Goal: Task Accomplishment & Management: Use online tool/utility

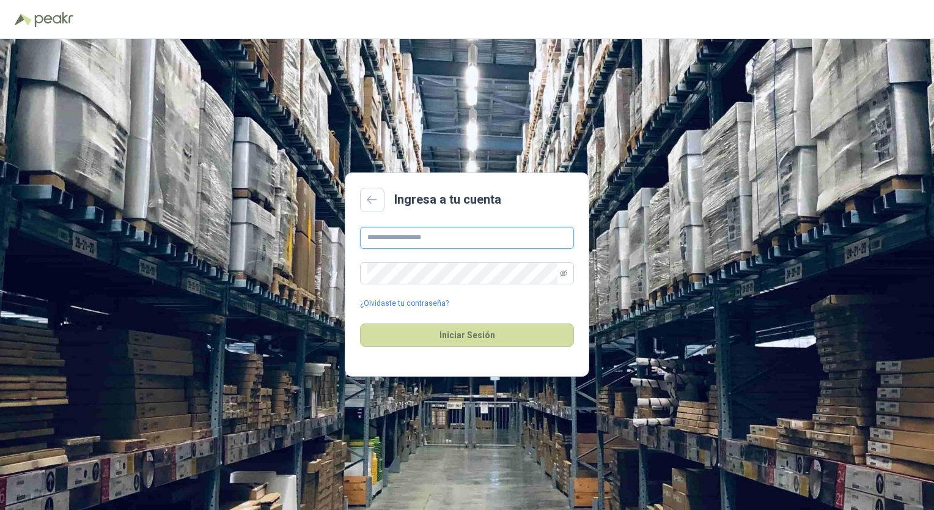
click at [462, 235] on input "text" at bounding box center [467, 238] width 214 height 22
type input "**********"
click at [411, 300] on link "¿Olvidaste tu contraseña?" at bounding box center [404, 304] width 89 height 12
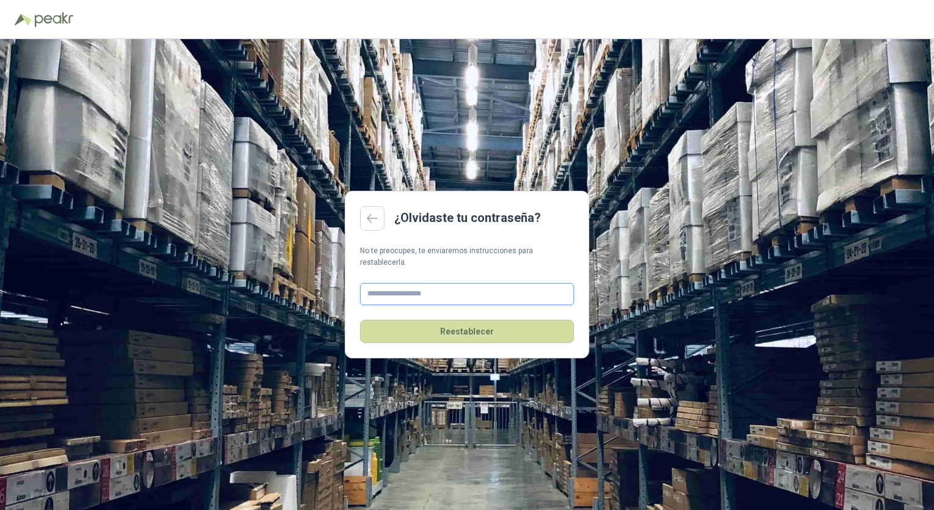
click at [421, 287] on input "text" at bounding box center [467, 294] width 214 height 22
type input "**********"
click at [435, 320] on button "Reestablecer" at bounding box center [467, 331] width 214 height 23
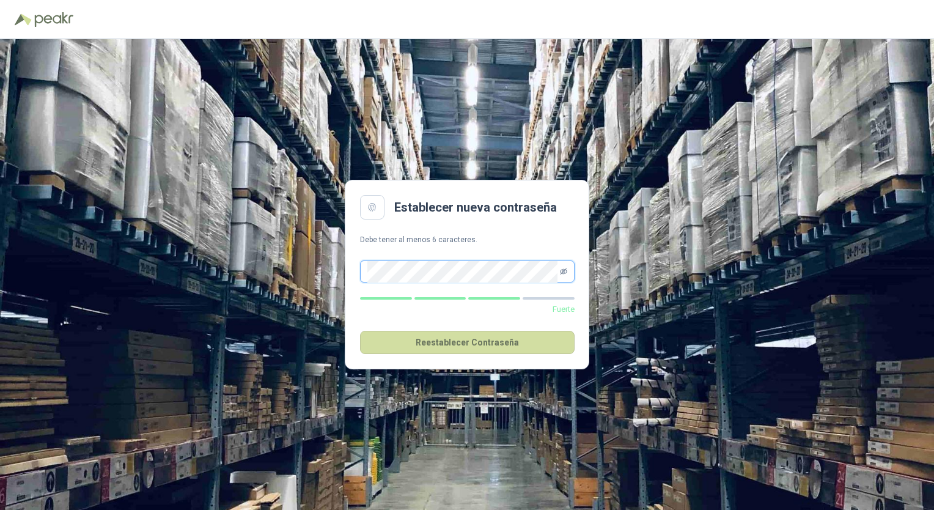
click at [562, 273] on icon "eye-invisible" at bounding box center [563, 271] width 7 height 7
click at [457, 348] on button "Reestablecer Contraseña" at bounding box center [467, 342] width 215 height 23
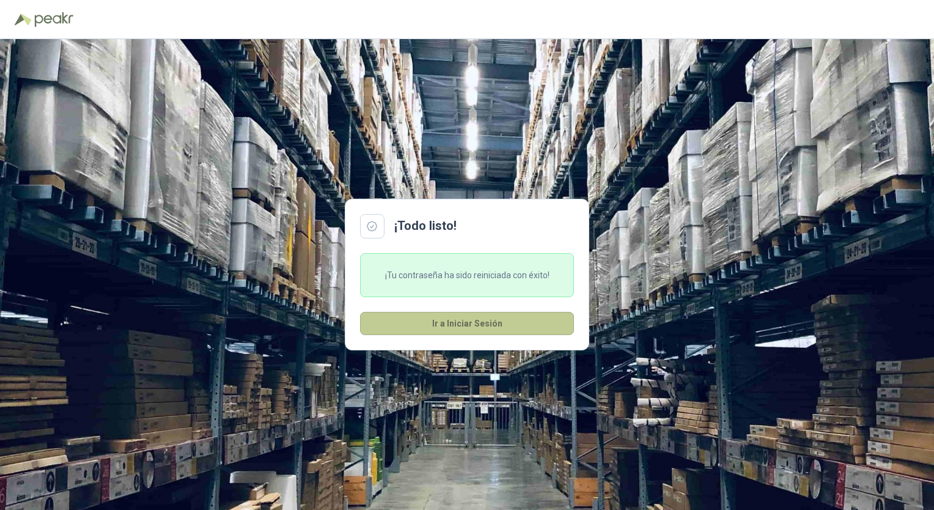
click at [448, 317] on button "Ir a Iniciar Sesión" at bounding box center [467, 323] width 214 height 23
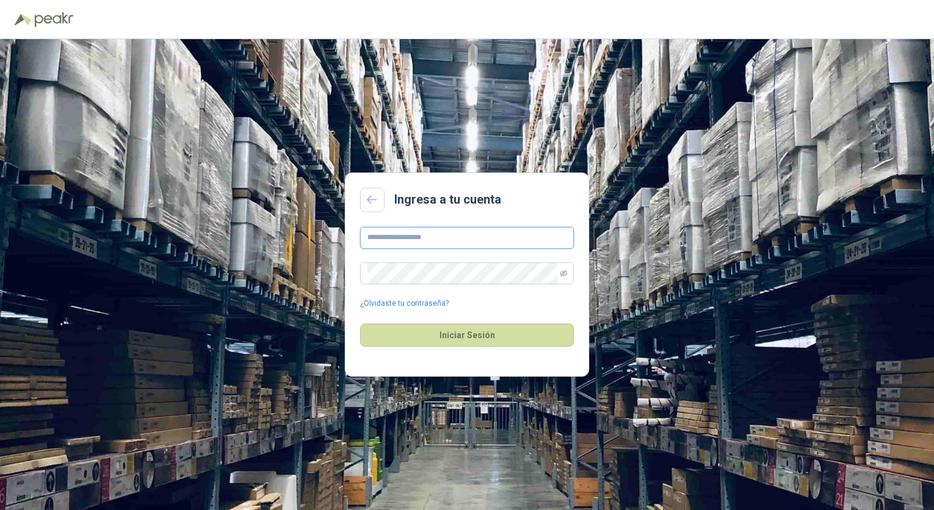
click at [436, 234] on input "text" at bounding box center [467, 238] width 214 height 22
click at [382, 237] on input "text" at bounding box center [467, 238] width 214 height 22
click at [399, 235] on input "text" at bounding box center [467, 238] width 214 height 22
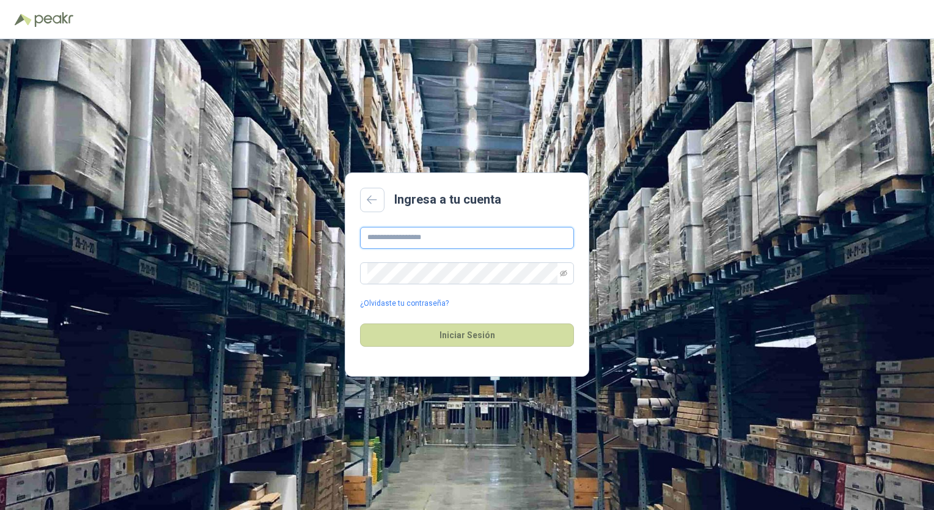
click at [399, 235] on input "text" at bounding box center [467, 238] width 214 height 22
click at [413, 237] on input "text" at bounding box center [467, 238] width 214 height 22
click at [497, 234] on input "text" at bounding box center [467, 238] width 214 height 22
click at [506, 230] on input "text" at bounding box center [467, 238] width 214 height 22
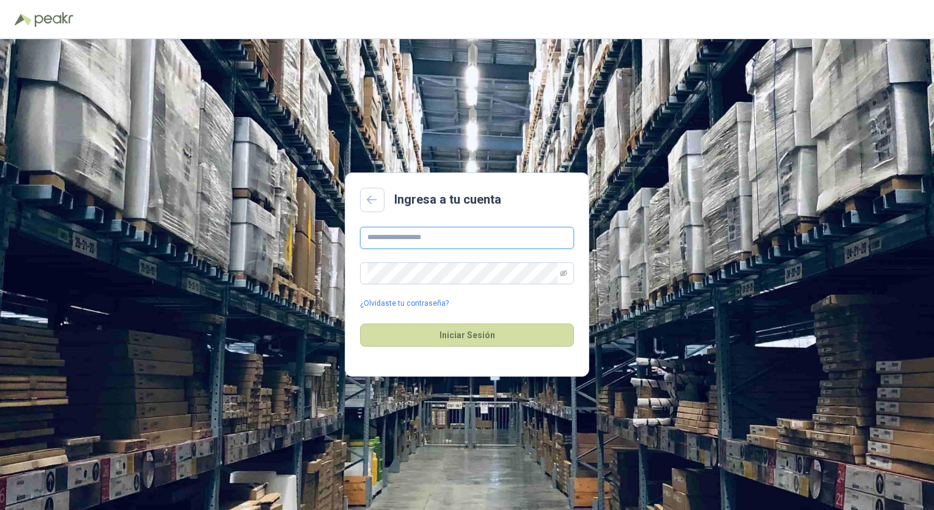
click at [506, 230] on input "text" at bounding box center [467, 238] width 214 height 22
type input "**********"
click at [567, 272] on icon "eye-invisible" at bounding box center [563, 273] width 7 height 7
click at [367, 330] on button "Iniciar Sesión" at bounding box center [467, 334] width 214 height 23
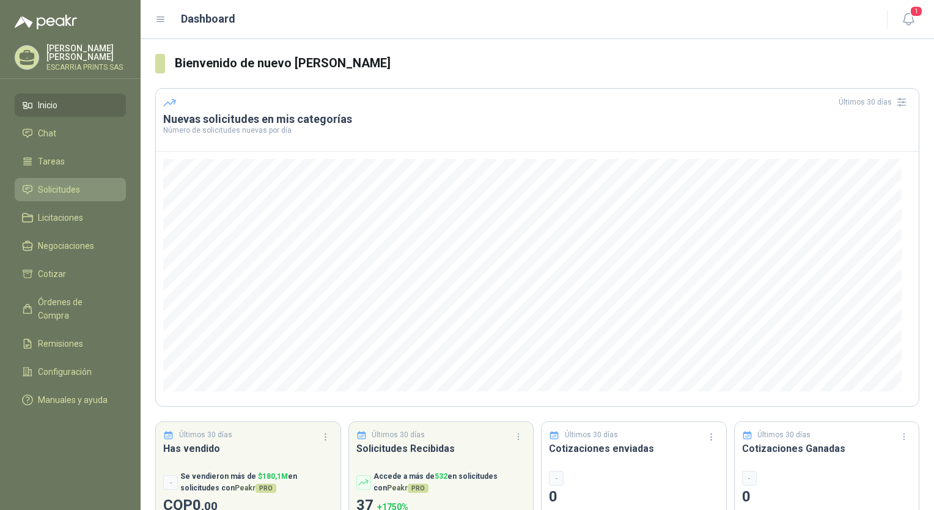
click at [61, 190] on span "Solicitudes" at bounding box center [59, 189] width 42 height 13
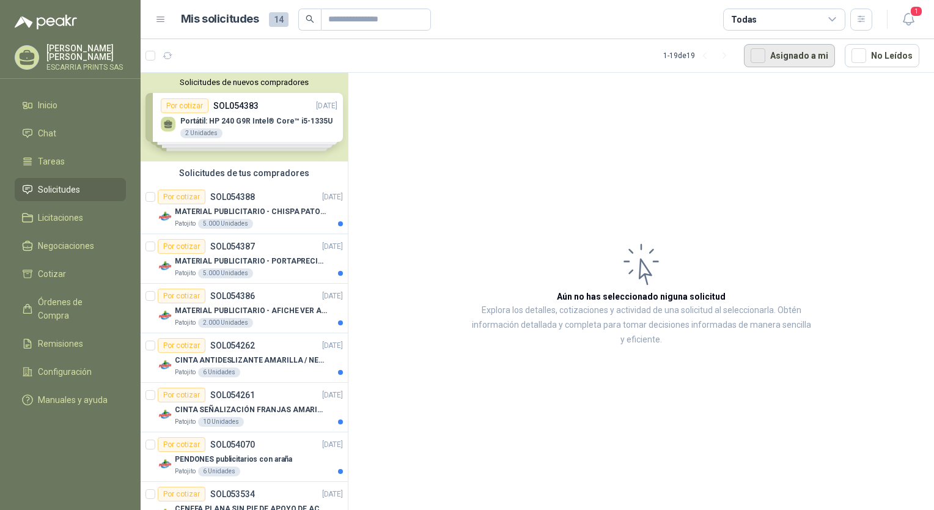
click at [823, 55] on button "Asignado a mi" at bounding box center [789, 55] width 91 height 23
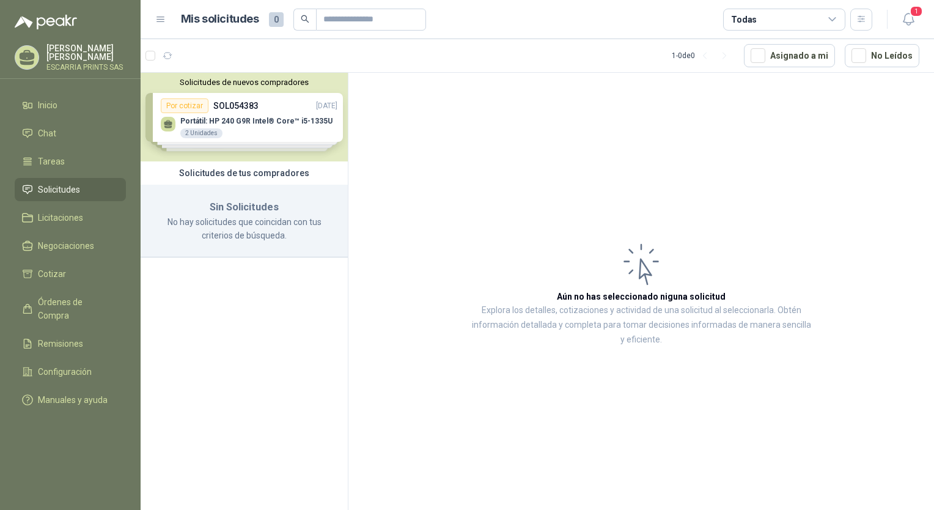
click at [264, 116] on div "Solicitudes de nuevos compradores Por cotizar SOL054383 [DATE] Portátil: HP 240…" at bounding box center [244, 117] width 207 height 89
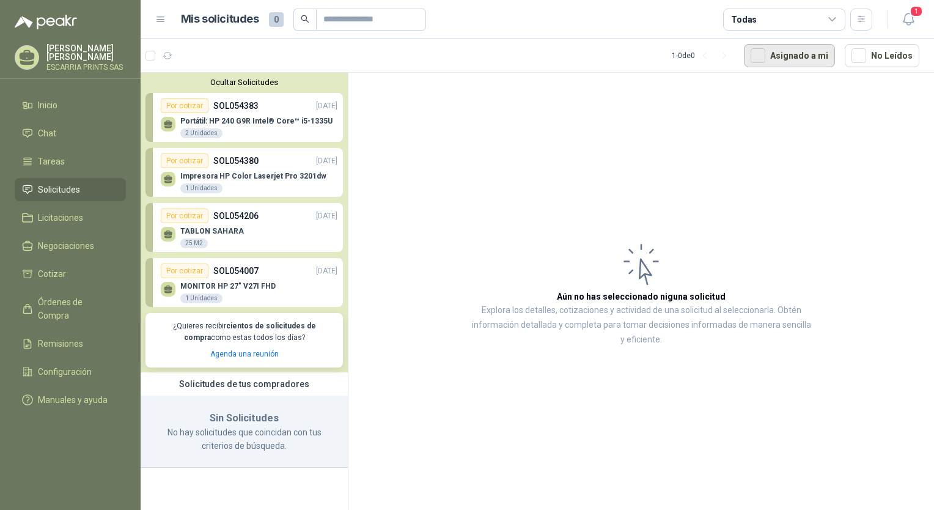
click at [754, 55] on button "Asignado a mi" at bounding box center [789, 55] width 91 height 23
click at [243, 292] on div "MONITOR HP 27" V27I FHD 1 Unidades" at bounding box center [227, 293] width 95 height 22
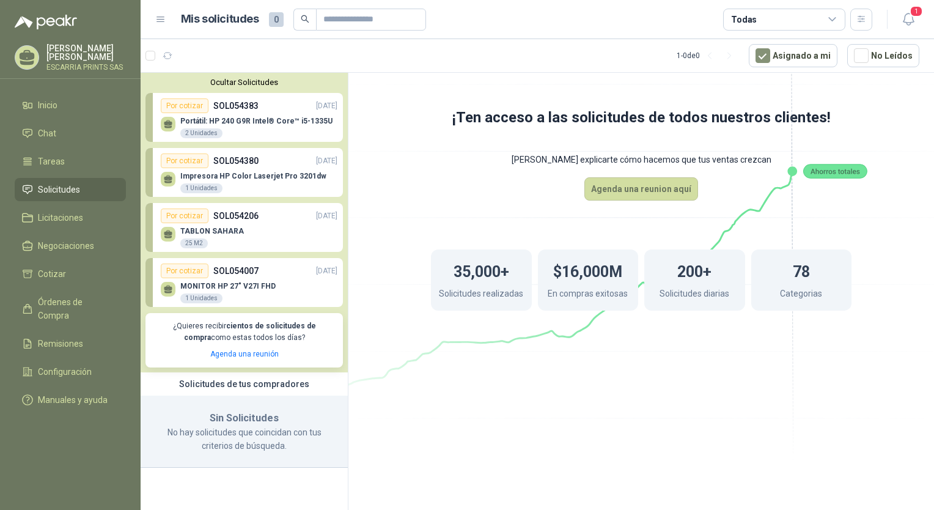
click at [254, 225] on div "TABLON SAHARA 25 M2" at bounding box center [249, 236] width 177 height 26
click at [252, 173] on p "Impresora HP Color Laserjet Pro 3201dw" at bounding box center [253, 176] width 146 height 9
click at [249, 118] on p "Portátil: HP 240 G9R Intel® Core™ i5-1335U" at bounding box center [256, 121] width 152 height 9
click at [83, 193] on li "Solicitudes" at bounding box center [70, 189] width 97 height 13
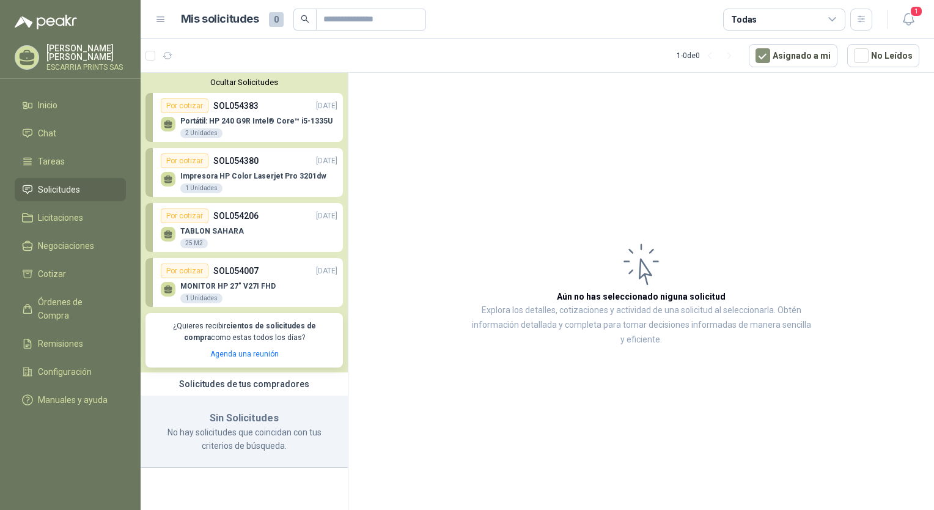
click at [107, 187] on li "Solicitudes" at bounding box center [70, 189] width 97 height 13
click at [800, 54] on button "Asignado a mi" at bounding box center [793, 55] width 89 height 23
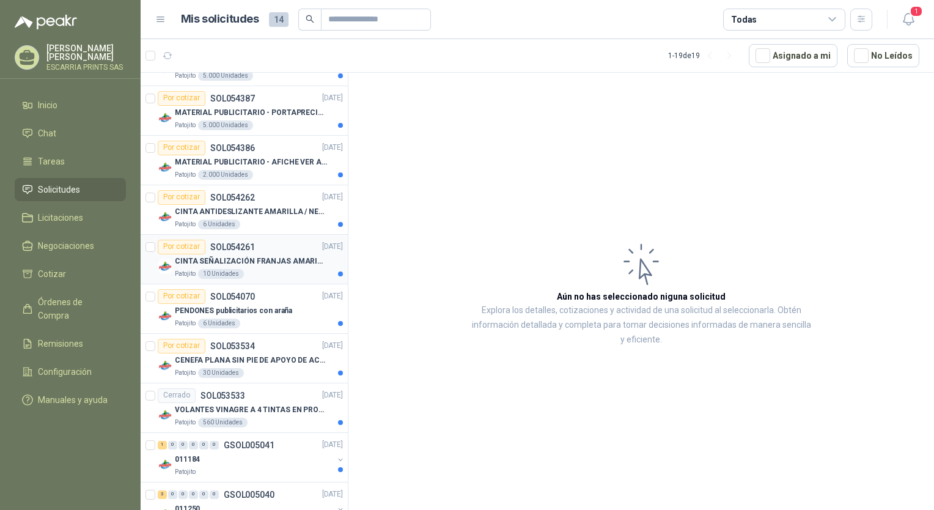
scroll to position [367, 0]
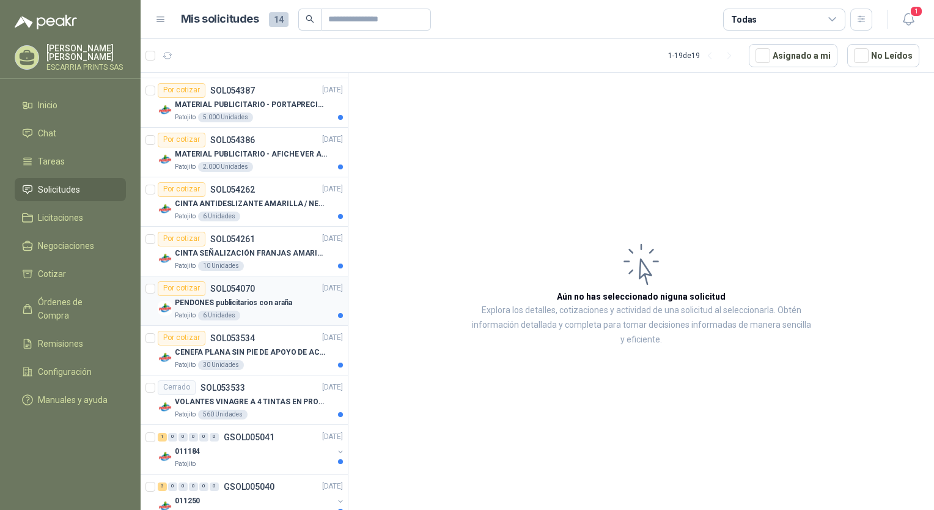
click at [178, 293] on div "Por cotizar" at bounding box center [182, 288] width 48 height 15
click at [188, 301] on p "PENDONES publicitarios con araña" at bounding box center [233, 303] width 117 height 12
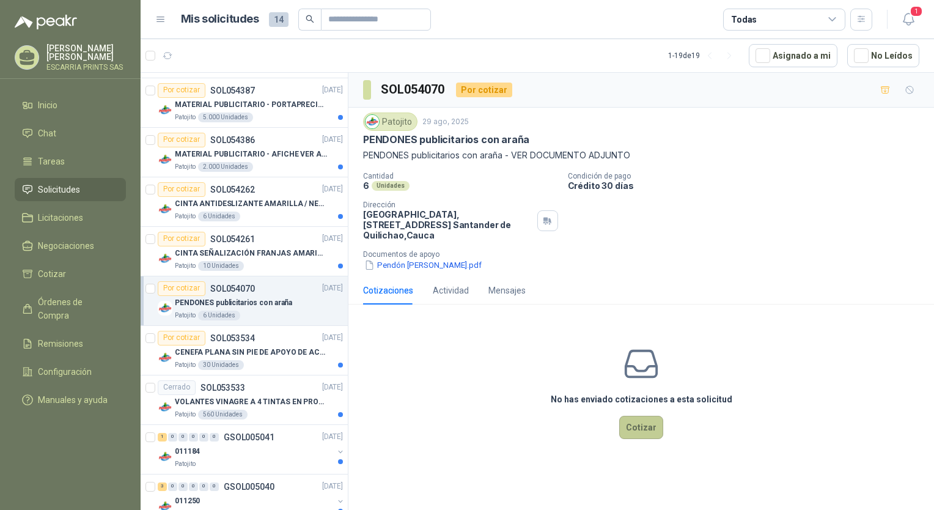
click at [639, 431] on button "Cotizar" at bounding box center [641, 427] width 44 height 23
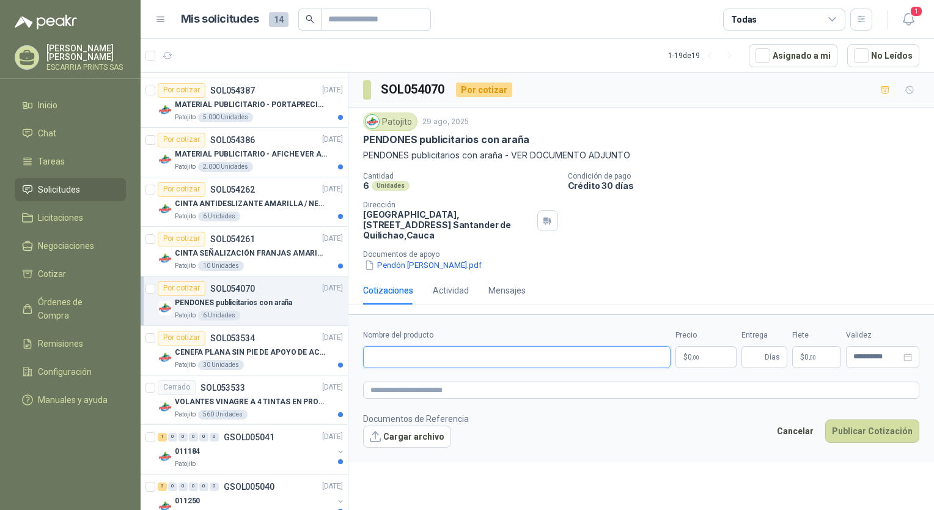
click at [376, 352] on input "Nombre del producto" at bounding box center [517, 357] width 308 height 22
click at [714, 349] on p "$ 0 ,00" at bounding box center [706, 357] width 61 height 22
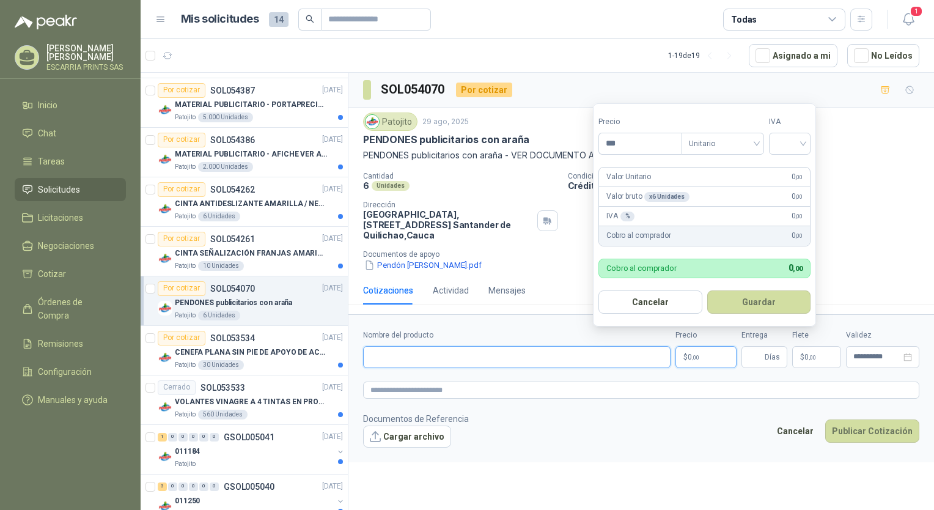
click at [422, 359] on input "Nombre del producto" at bounding box center [517, 357] width 308 height 22
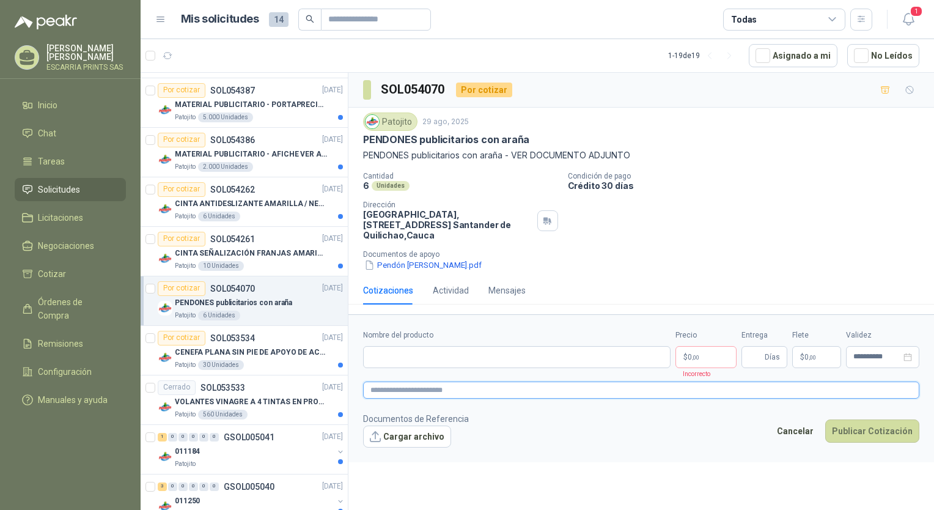
click at [441, 392] on textarea at bounding box center [641, 390] width 556 height 18
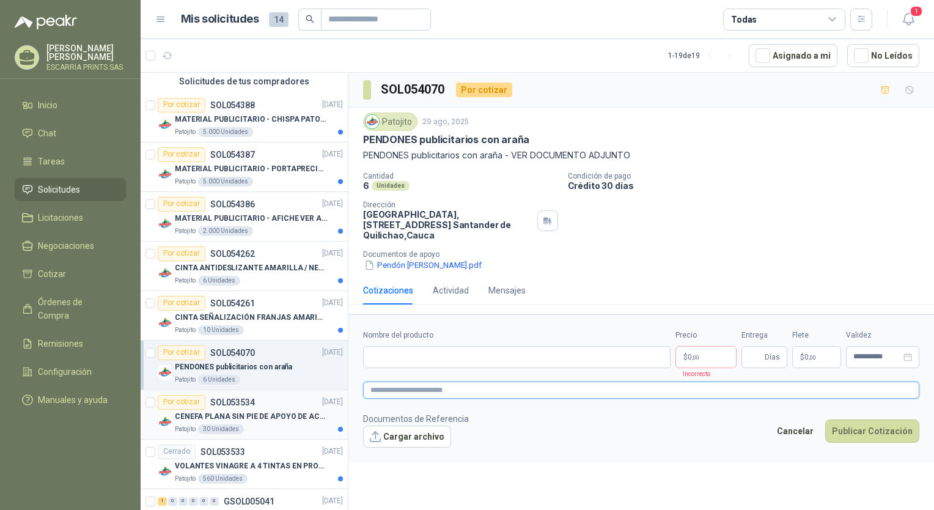
scroll to position [183, 0]
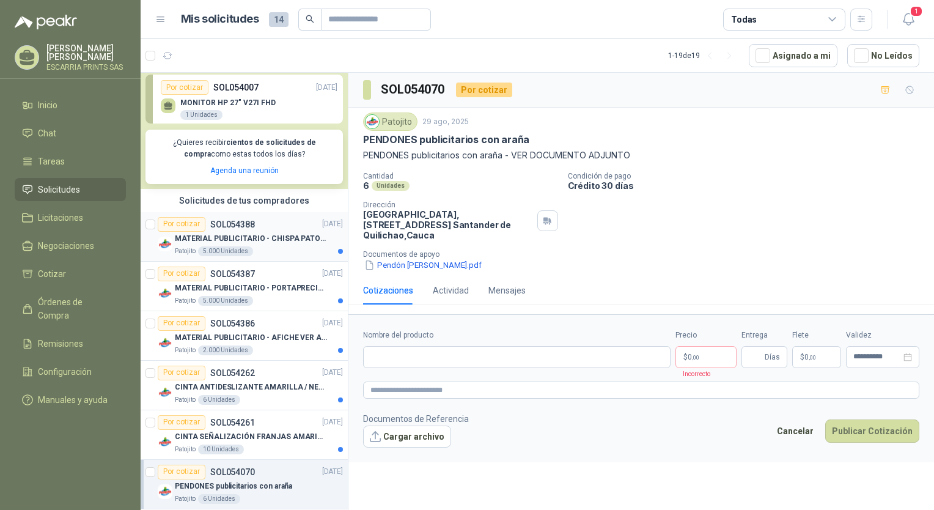
click at [271, 244] on p "MATERIAL PUBLICITARIO - CHISPA PATOJITO VER ADJUNTO" at bounding box center [251, 239] width 152 height 12
